Goal: Task Accomplishment & Management: Use online tool/utility

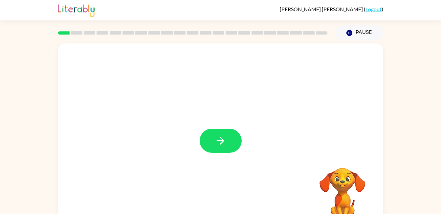
click at [229, 143] on button "button" at bounding box center [221, 140] width 42 height 24
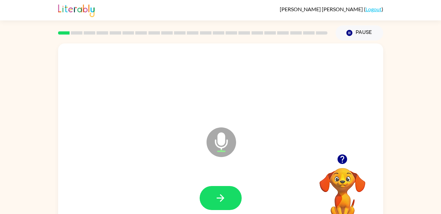
click at [222, 195] on icon "button" at bounding box center [220, 197] width 11 height 11
click at [222, 209] on button "button" at bounding box center [221, 198] width 42 height 24
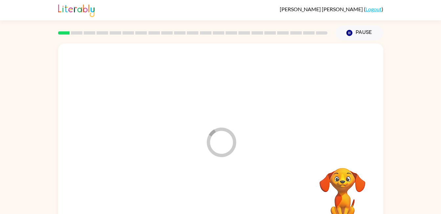
click at [228, 195] on div at bounding box center [221, 198] width 312 height 54
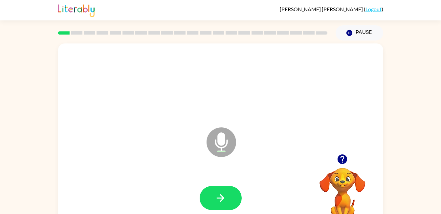
click at [222, 192] on icon "button" at bounding box center [220, 197] width 11 height 11
click at [224, 191] on button "button" at bounding box center [221, 198] width 42 height 24
click at [218, 207] on button "button" at bounding box center [221, 198] width 42 height 24
click at [218, 189] on button "button" at bounding box center [221, 198] width 42 height 24
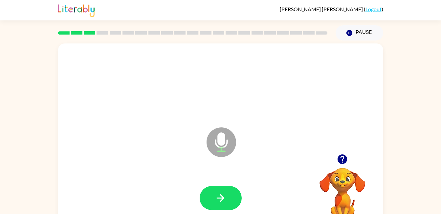
click at [220, 200] on icon "button" at bounding box center [220, 197] width 11 height 11
click at [224, 201] on icon "button" at bounding box center [220, 197] width 11 height 11
click at [226, 194] on icon "button" at bounding box center [220, 197] width 11 height 11
click at [220, 190] on button "button" at bounding box center [221, 198] width 42 height 24
click at [223, 201] on icon "button" at bounding box center [220, 197] width 11 height 11
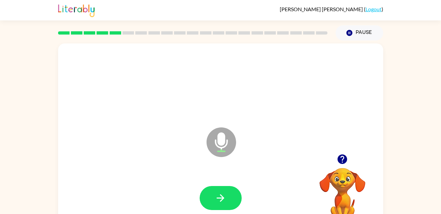
click at [220, 201] on icon "button" at bounding box center [220, 197] width 11 height 11
click at [223, 200] on icon "button" at bounding box center [220, 197] width 11 height 11
click at [218, 198] on icon "button" at bounding box center [221, 198] width 8 height 8
click at [229, 196] on button "button" at bounding box center [221, 198] width 42 height 24
click at [221, 199] on icon "button" at bounding box center [220, 197] width 11 height 11
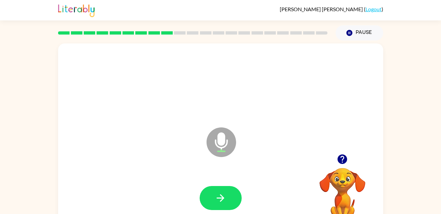
click at [228, 195] on button "button" at bounding box center [221, 198] width 42 height 24
click at [229, 200] on button "button" at bounding box center [221, 198] width 42 height 24
click at [212, 192] on button "button" at bounding box center [221, 198] width 42 height 24
click at [220, 192] on icon "button" at bounding box center [220, 197] width 11 height 11
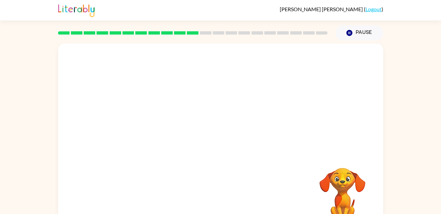
drag, startPoint x: 343, startPoint y: 115, endPoint x: 394, endPoint y: 105, distance: 51.9
click at [394, 105] on div "Your browser must support playing .mp4 files to use Literably. Please try using…" at bounding box center [220, 135] width 441 height 191
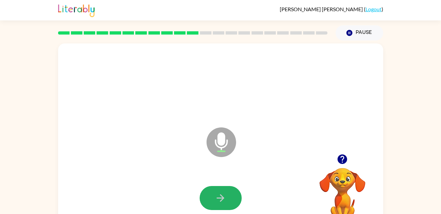
click at [232, 191] on button "button" at bounding box center [221, 198] width 42 height 24
click at [228, 193] on button "button" at bounding box center [221, 198] width 42 height 24
click at [219, 198] on icon "button" at bounding box center [221, 198] width 8 height 8
click at [224, 199] on icon "button" at bounding box center [220, 197] width 11 height 11
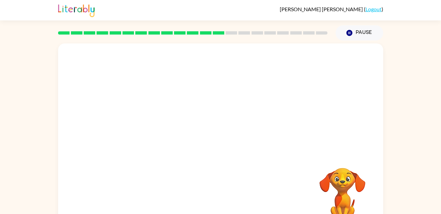
drag, startPoint x: 283, startPoint y: 141, endPoint x: 269, endPoint y: 157, distance: 22.1
click at [269, 157] on div "Your browser must support playing .mp4 files to use Literably. Please try using…" at bounding box center [220, 137] width 325 height 188
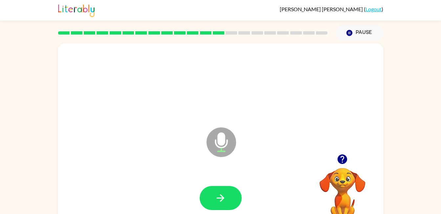
click at [234, 200] on button "button" at bounding box center [221, 198] width 42 height 24
click at [227, 198] on button "button" at bounding box center [221, 198] width 42 height 24
click at [341, 157] on icon "button" at bounding box center [343, 159] width 10 height 10
click at [227, 188] on button "button" at bounding box center [221, 198] width 42 height 24
click at [225, 198] on icon "button" at bounding box center [220, 197] width 11 height 11
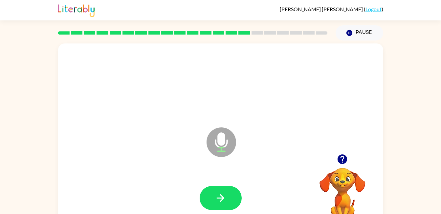
click at [225, 198] on icon "button" at bounding box center [220, 197] width 11 height 11
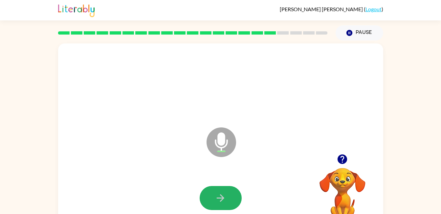
click at [209, 195] on button "button" at bounding box center [221, 198] width 42 height 24
click at [227, 195] on button "button" at bounding box center [221, 198] width 42 height 24
drag, startPoint x: 227, startPoint y: 195, endPoint x: 208, endPoint y: 195, distance: 18.7
click at [208, 195] on button "button" at bounding box center [221, 198] width 42 height 24
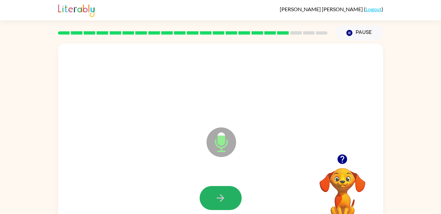
click at [227, 205] on button "button" at bounding box center [221, 198] width 42 height 24
click at [224, 193] on icon "button" at bounding box center [220, 197] width 11 height 11
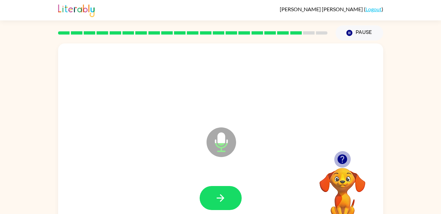
click at [340, 157] on icon "button" at bounding box center [343, 159] width 10 height 10
click at [343, 155] on icon "button" at bounding box center [343, 159] width 10 height 10
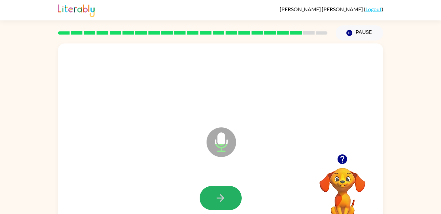
click at [234, 190] on button "button" at bounding box center [221, 198] width 42 height 24
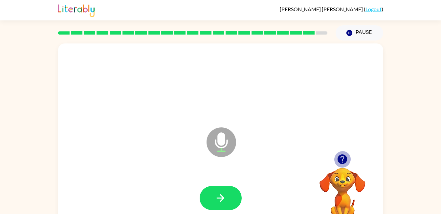
click at [344, 157] on icon "button" at bounding box center [342, 158] width 11 height 11
click at [228, 142] on icon at bounding box center [222, 142] width 30 height 30
click at [349, 165] on div at bounding box center [343, 158] width 66 height 17
click at [345, 160] on icon "button" at bounding box center [343, 159] width 10 height 10
click at [344, 162] on video "Your browser must support playing .mp4 files to use Literably. Please try using…" at bounding box center [343, 190] width 66 height 66
